Goal: Communication & Community: Answer question/provide support

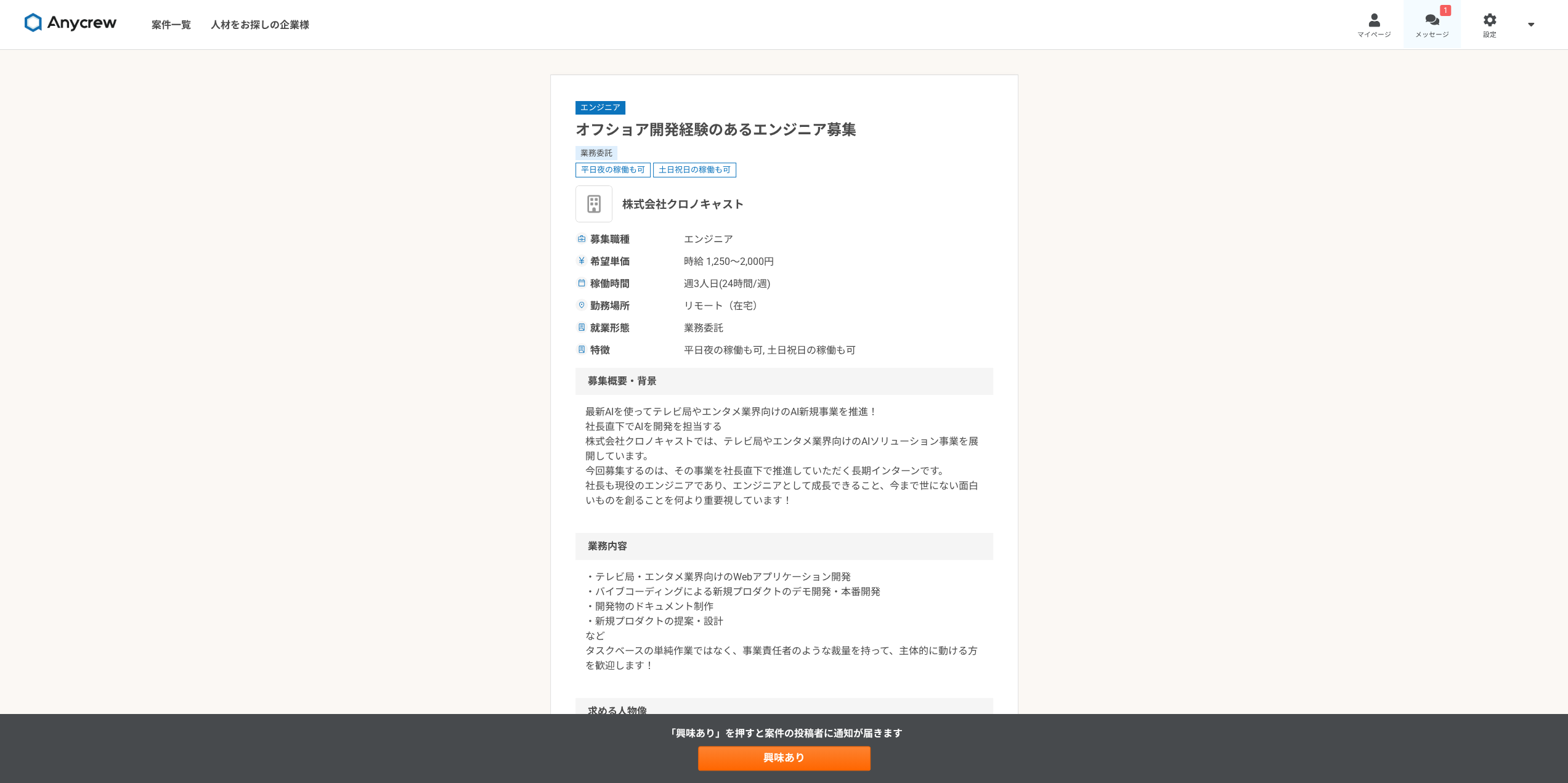
click at [1431, 25] on div at bounding box center [1432, 20] width 14 height 14
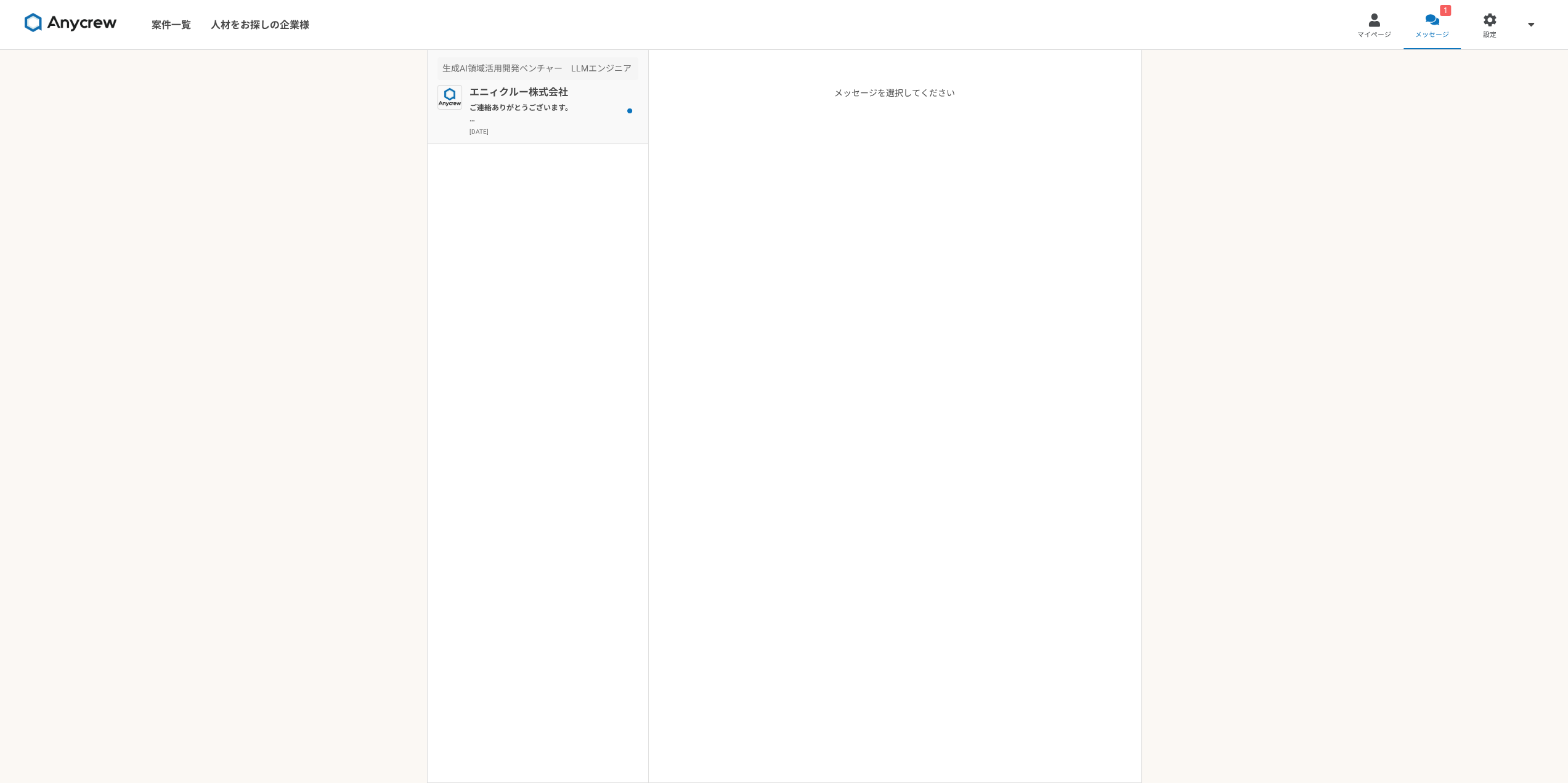
click at [565, 129] on p "[DATE]" at bounding box center [554, 131] width 169 height 9
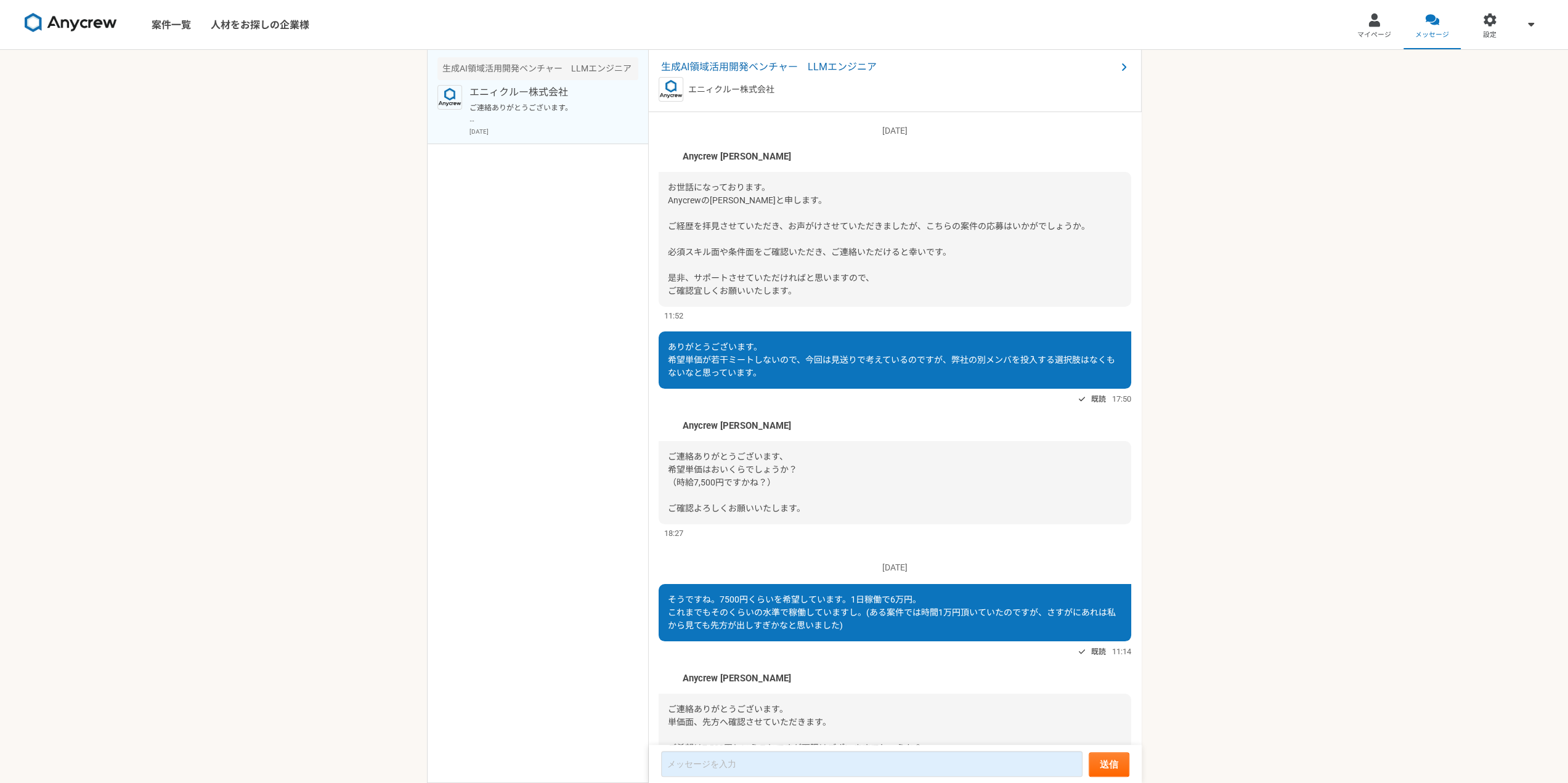
scroll to position [555, 0]
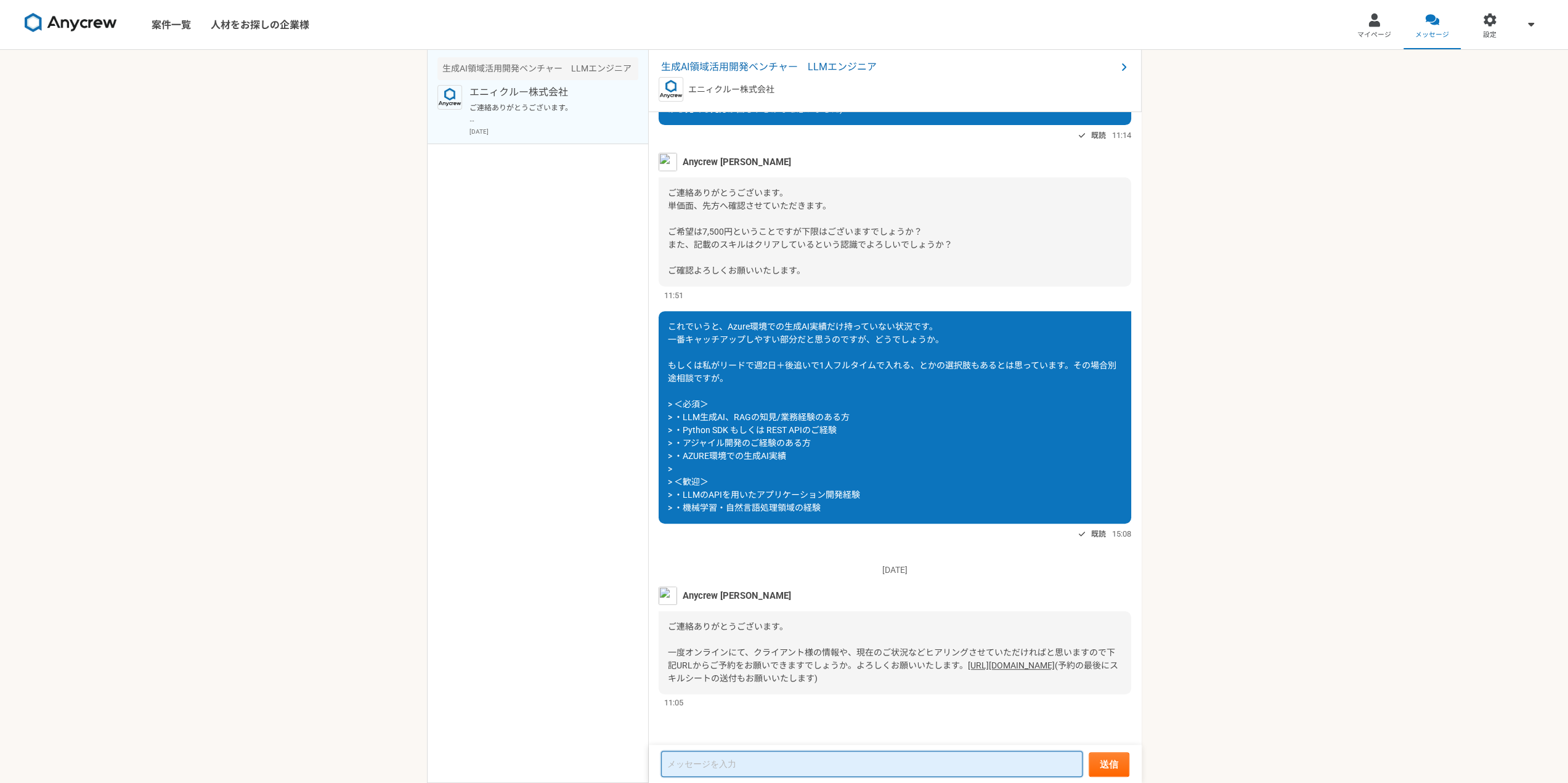
click at [835, 757] on textarea at bounding box center [871, 764] width 421 height 26
type textarea "s"
type textarea "すみません、お返事遅くなってしまいました。"
click at [968, 664] on link "[URL][DOMAIN_NAME]" at bounding box center [1011, 665] width 87 height 9
